Goal: Task Accomplishment & Management: Complete application form

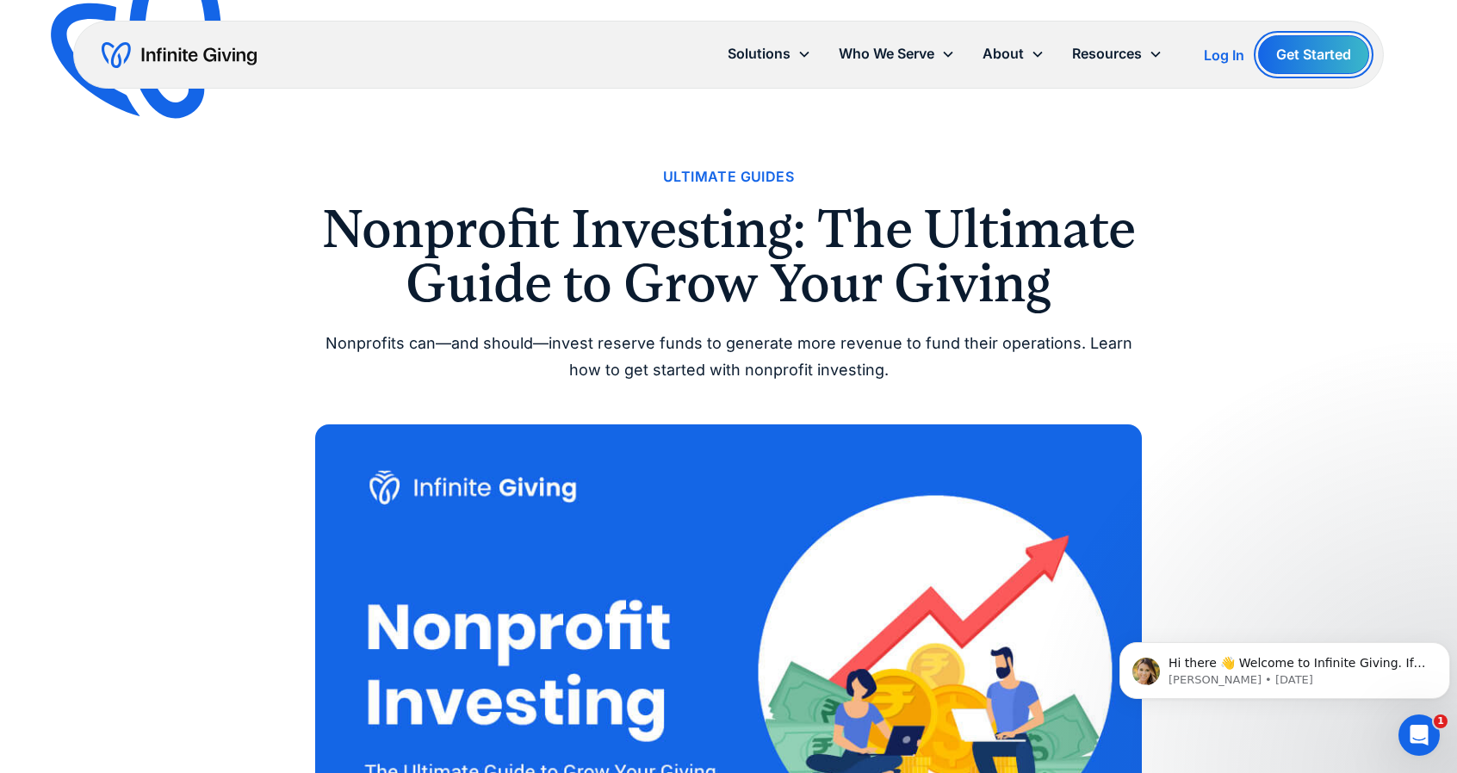
click at [1321, 58] on link "Get Started" at bounding box center [1313, 54] width 111 height 39
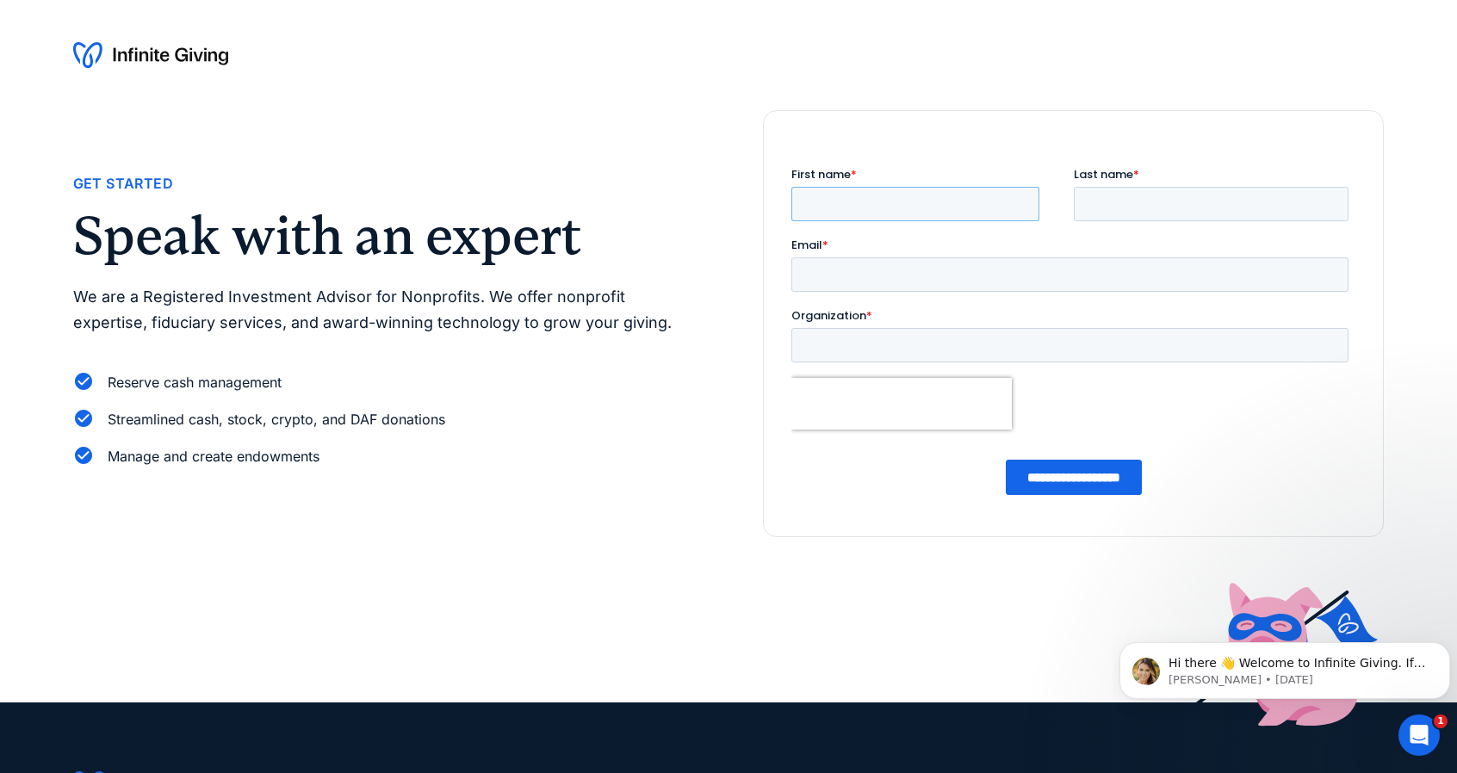
click at [952, 196] on input "First name *" at bounding box center [915, 204] width 248 height 34
type input "****"
click at [1095, 203] on input "Last name *" at bounding box center [1212, 204] width 276 height 34
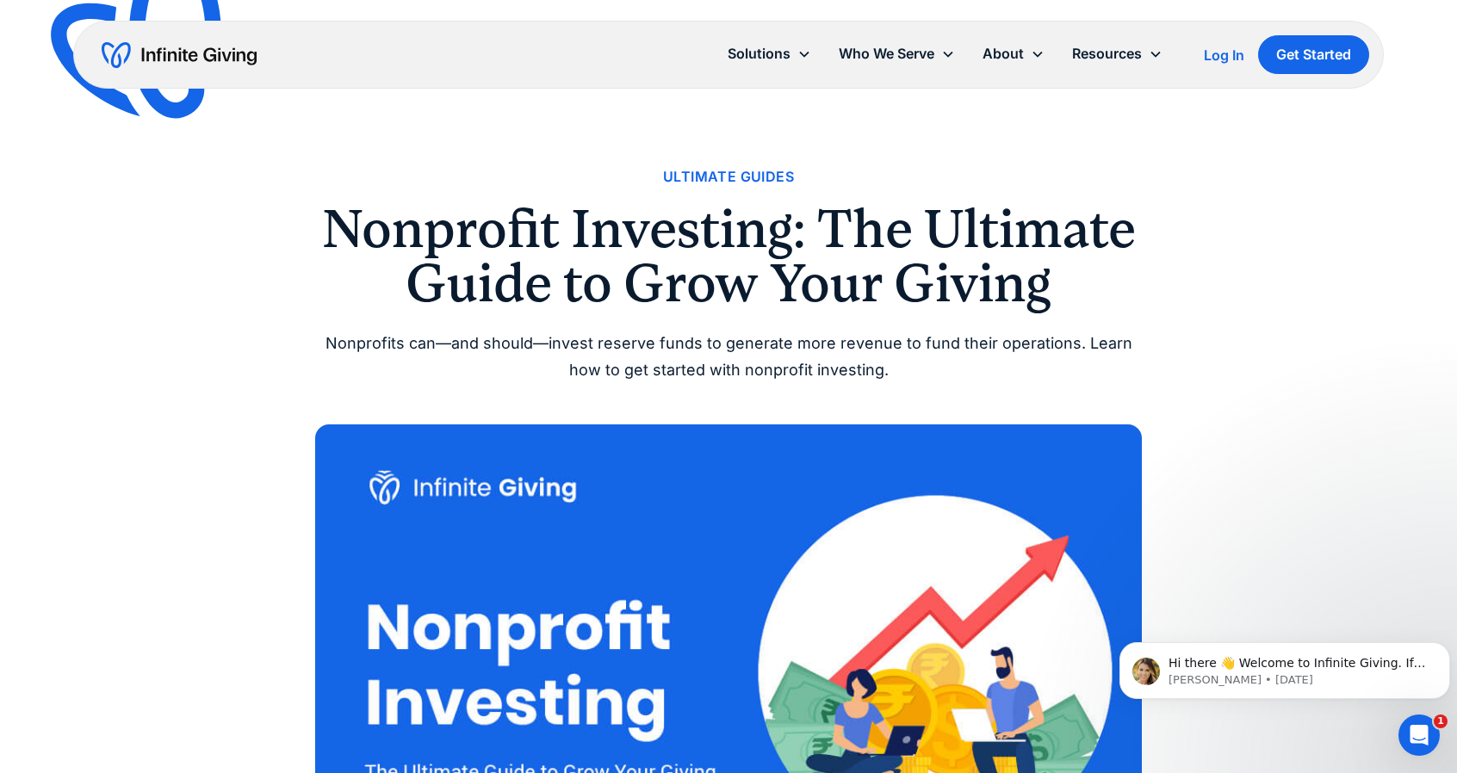
click at [1231, 51] on div "Log In" at bounding box center [1224, 55] width 40 height 14
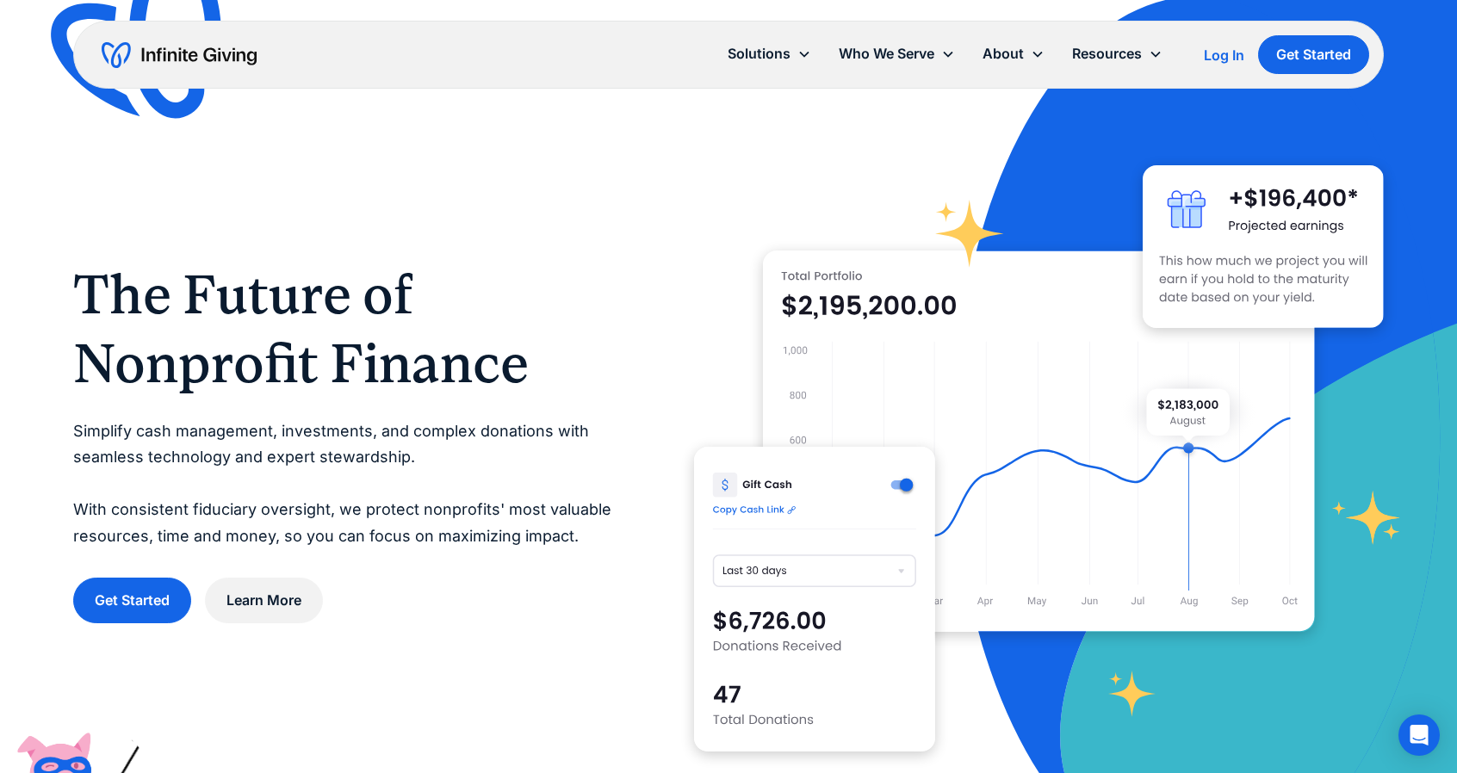
click at [1398, 249] on img at bounding box center [1277, 441] width 652 height 883
click at [645, 206] on div "The Future of Nonprofit Finance Simplify cash management, investments, and comp…" at bounding box center [728, 441] width 1311 height 691
